Goal: Find specific page/section: Find specific page/section

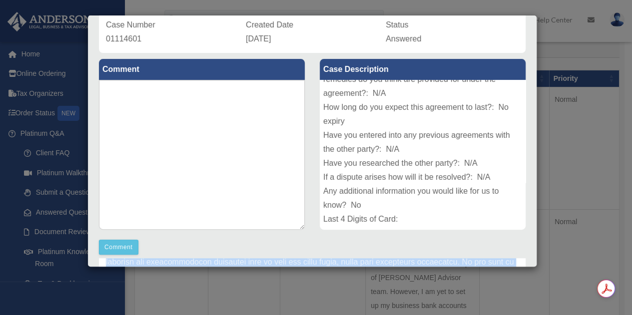
scroll to position [7, 0]
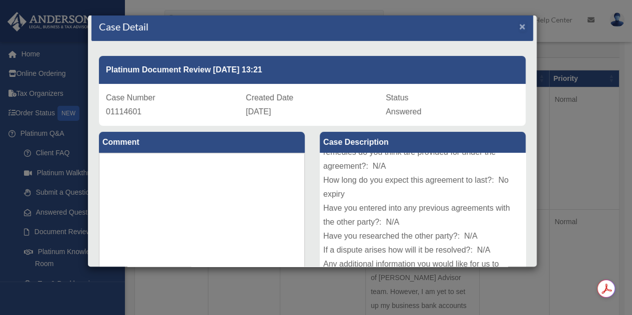
click at [519, 25] on span "×" at bounding box center [522, 25] width 6 height 11
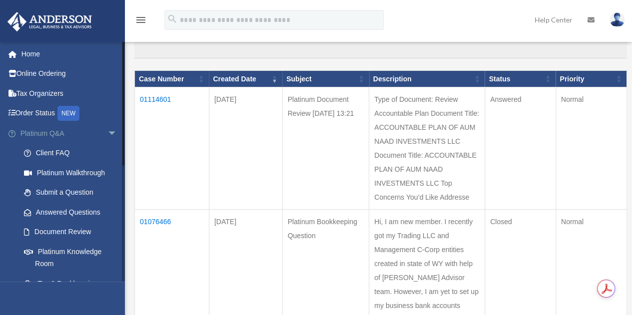
click at [47, 134] on link "Platinum Q&A arrow_drop_down" at bounding box center [69, 133] width 125 height 20
click at [107, 133] on span "arrow_drop_down" at bounding box center [117, 133] width 20 height 20
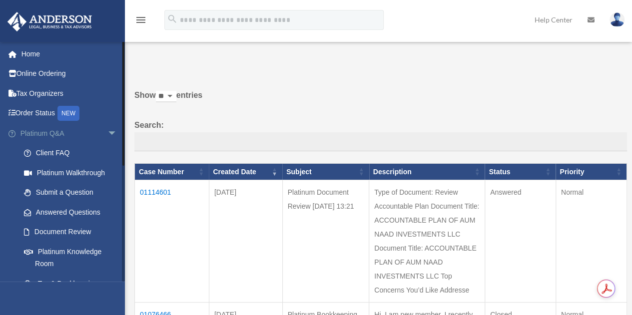
click at [107, 133] on span "arrow_drop_down" at bounding box center [117, 133] width 20 height 20
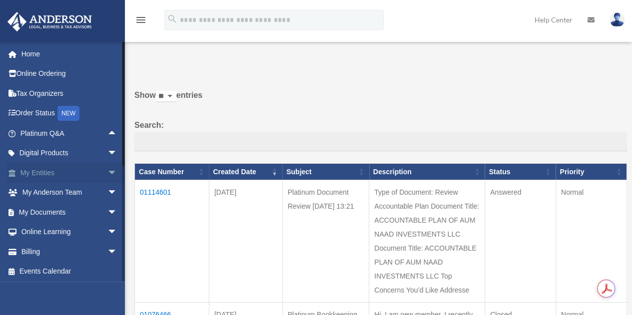
click at [47, 171] on link "My Entities arrow_drop_down" at bounding box center [69, 173] width 125 height 20
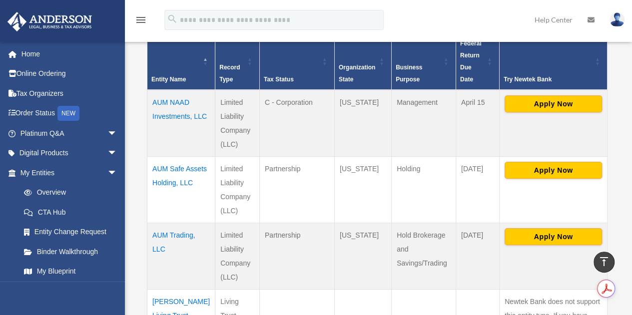
scroll to position [225, 0]
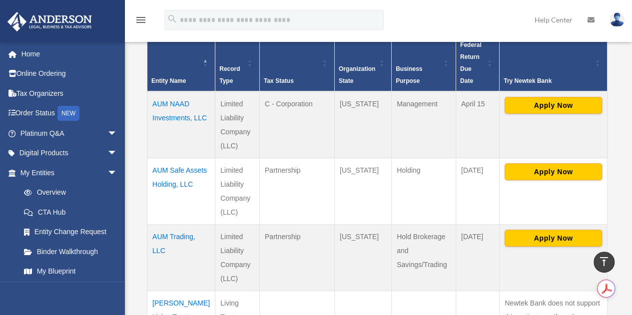
click at [159, 96] on td "AUM NAAD Investments, LLC" at bounding box center [181, 124] width 68 height 67
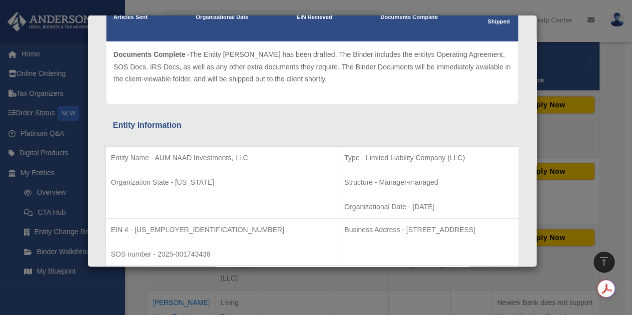
scroll to position [0, 0]
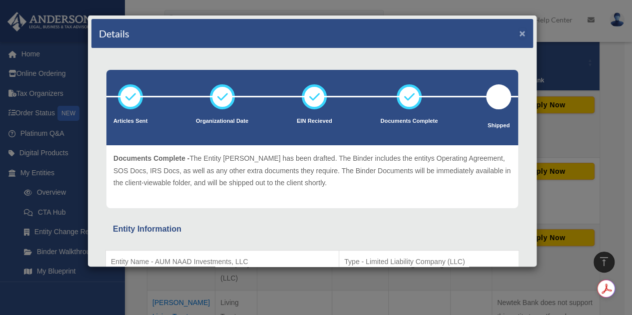
click at [519, 34] on button "×" at bounding box center [522, 33] width 6 height 10
